Goal: Task Accomplishment & Management: Use online tool/utility

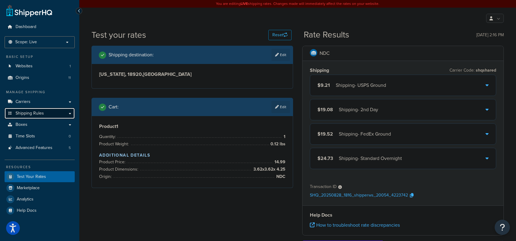
click at [28, 115] on span "Shipping Rules" at bounding box center [30, 113] width 28 height 5
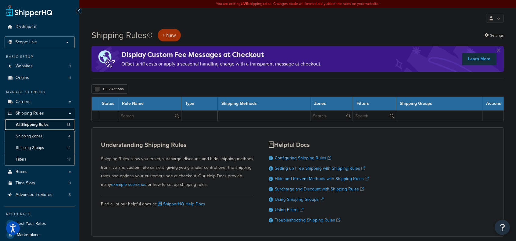
click at [29, 122] on span "All Shipping Rules" at bounding box center [32, 124] width 33 height 5
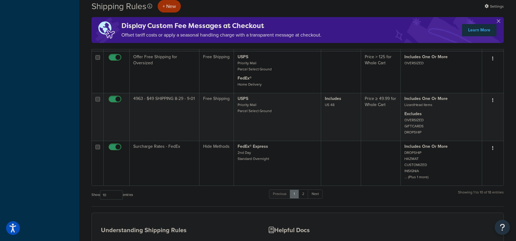
scroll to position [336, 0]
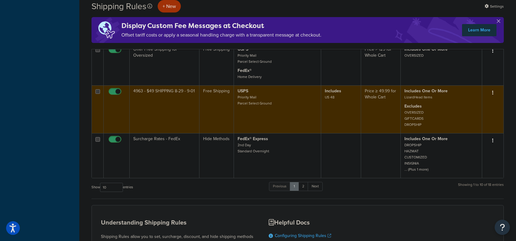
click at [164, 97] on td "4963 - $49 SHIPPING 8-29 - 9-01" at bounding box center [165, 109] width 70 height 48
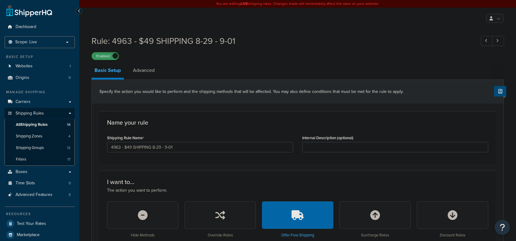
select select "SHIPPING_GROUP"
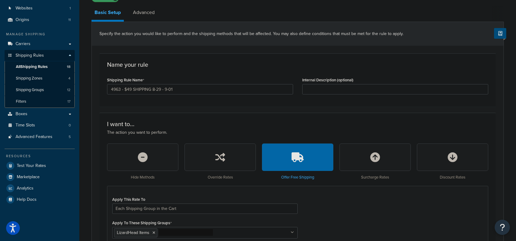
scroll to position [92, 0]
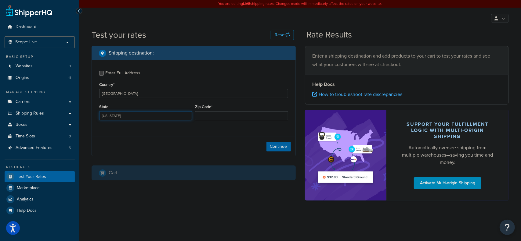
click at [132, 113] on select "[US_STATE] [US_STATE] [US_STATE] [US_STATE] [US_STATE] Armed Forces Americas Ar…" at bounding box center [145, 115] width 93 height 9
select select "[GEOGRAPHIC_DATA]"
click at [99, 112] on select "[US_STATE] [US_STATE] [US_STATE] [US_STATE] [US_STATE] Armed Forces Americas Ar…" at bounding box center [145, 115] width 93 height 9
click at [208, 113] on input "Zip Code*" at bounding box center [241, 115] width 93 height 9
type input "75428"
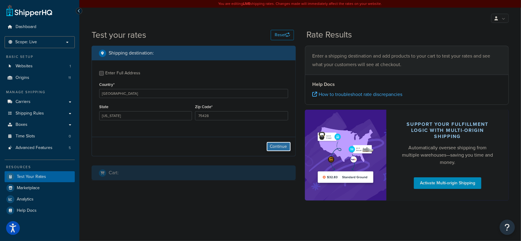
click at [267, 147] on button "Continue" at bounding box center [278, 147] width 24 height 10
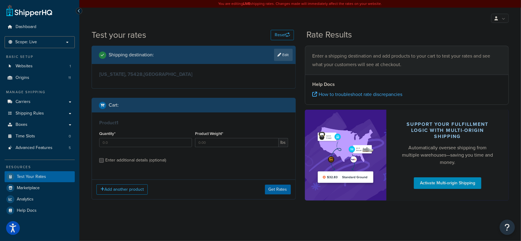
click at [151, 159] on div "Enter additional details (optional)" at bounding box center [135, 160] width 61 height 9
click at [104, 159] on input "Enter additional details (optional)" at bounding box center [101, 160] width 5 height 5
checkbox input "true"
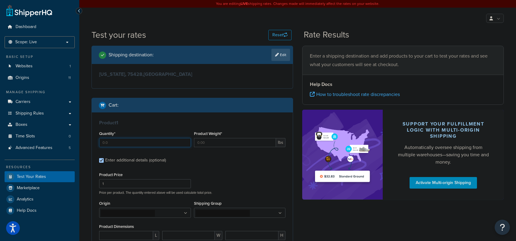
click at [152, 143] on input "Quantity*" at bounding box center [145, 142] width 92 height 9
type input "20"
click at [206, 143] on input "Product Weight*" at bounding box center [235, 142] width 82 height 9
click at [130, 185] on input "1" at bounding box center [145, 183] width 92 height 9
drag, startPoint x: 197, startPoint y: 144, endPoint x: 190, endPoint y: 144, distance: 6.4
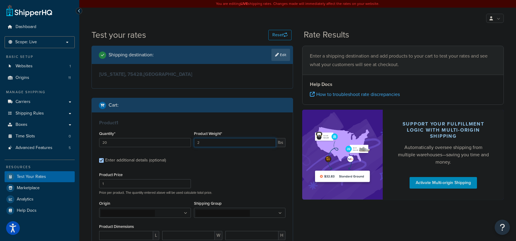
click at [190, 144] on div "Quantity* 20 Product Weight* 2 lbs" at bounding box center [193, 141] width 190 height 22
type input "5"
click at [156, 185] on input "1" at bounding box center [145, 183] width 92 height 9
drag, startPoint x: 156, startPoint y: 183, endPoint x: 84, endPoint y: 180, distance: 71.8
click at [84, 180] on div "Test your rates Reset Rate Results Shipping destination : Edit Texas, 75428 , U…" at bounding box center [297, 183] width 437 height 308
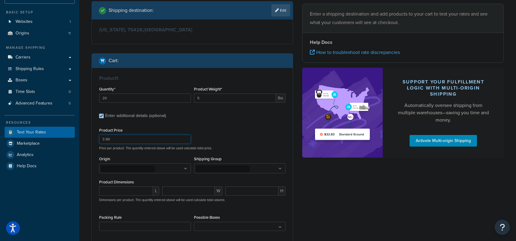
scroll to position [61, 0]
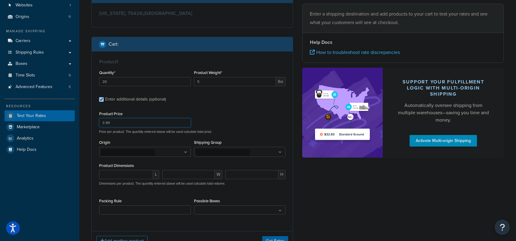
type input "3.99"
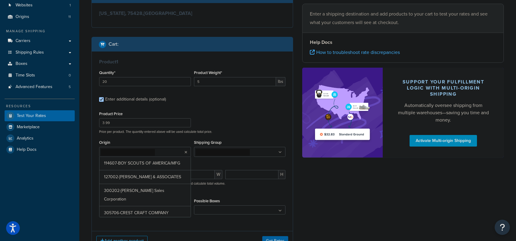
click at [185, 152] on icon at bounding box center [186, 153] width 3 height 4
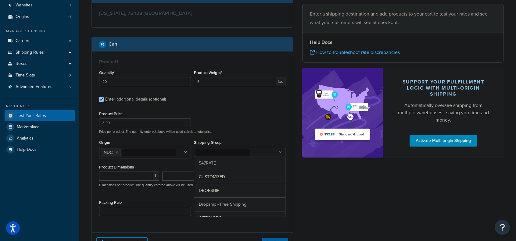
click at [235, 154] on input "Shipping Group" at bounding box center [223, 152] width 54 height 7
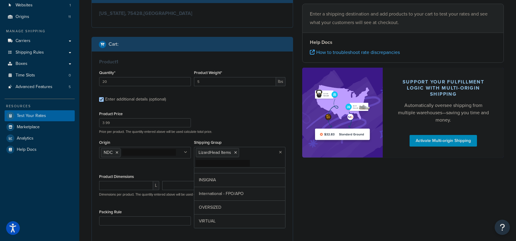
scroll to position [75, 0]
click at [174, 172] on div "Origin NDC 114607-BOY SCOUTS OF AMERICA/MFG 127002-ADOLPH KEIFER & ASSOCIATES 3…" at bounding box center [193, 156] width 190 height 34
click at [123, 185] on input "number" at bounding box center [126, 185] width 54 height 9
type input "10"
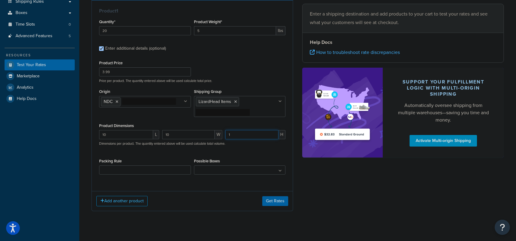
scroll to position [122, 0]
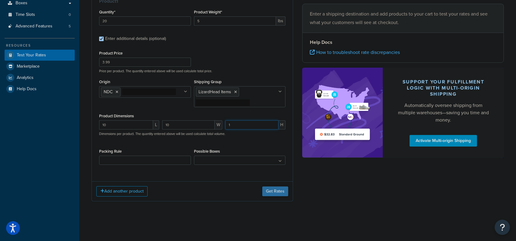
type input "1"
click at [271, 192] on button "Get Rates" at bounding box center [275, 192] width 26 height 10
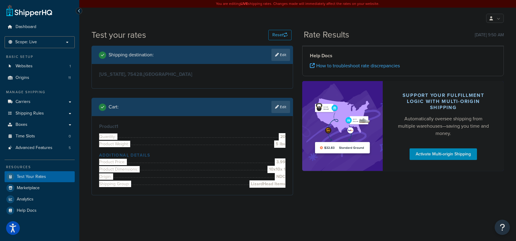
scroll to position [0, 0]
